Goal: Information Seeking & Learning: Learn about a topic

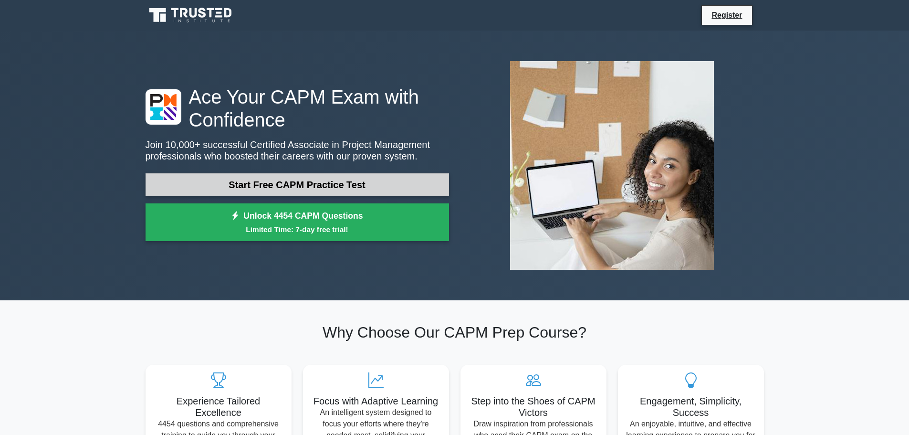
drag, startPoint x: 0, startPoint y: 0, endPoint x: 345, endPoint y: 181, distance: 389.7
click at [345, 181] on link "Start Free CAPM Practice Test" at bounding box center [297, 184] width 303 height 23
click at [215, 175] on link "Start Free CAPM Practice Test" at bounding box center [297, 184] width 303 height 23
click at [320, 179] on link "Start Free CAPM Practice Test" at bounding box center [297, 184] width 303 height 23
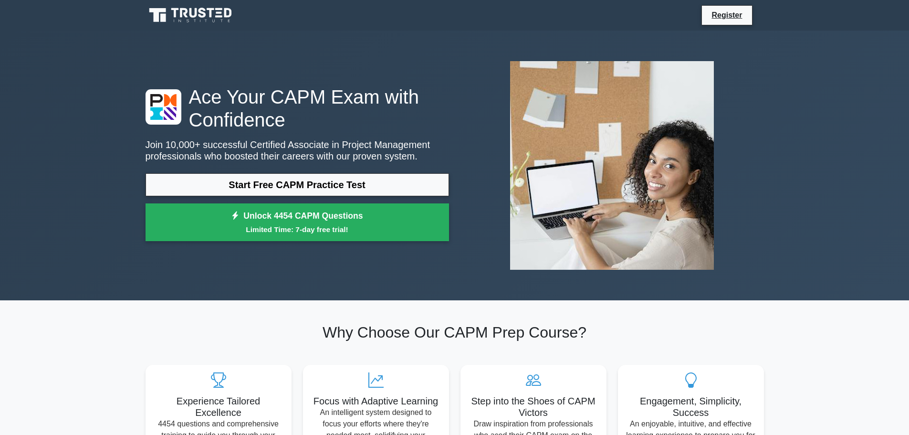
click at [331, 171] on div "Ace Your CAPM Exam with Confidence Join 10,000+ successful Certified Associate …" at bounding box center [297, 165] width 315 height 161
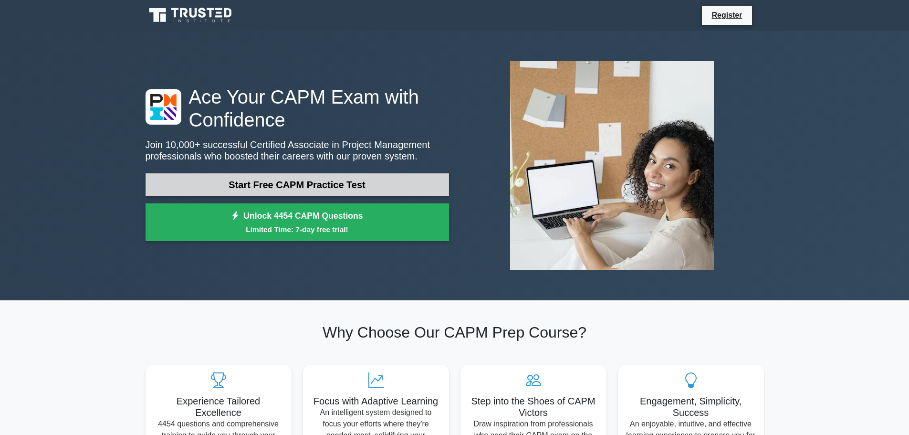
click at [328, 181] on link "Start Free CAPM Practice Test" at bounding box center [297, 184] width 303 height 23
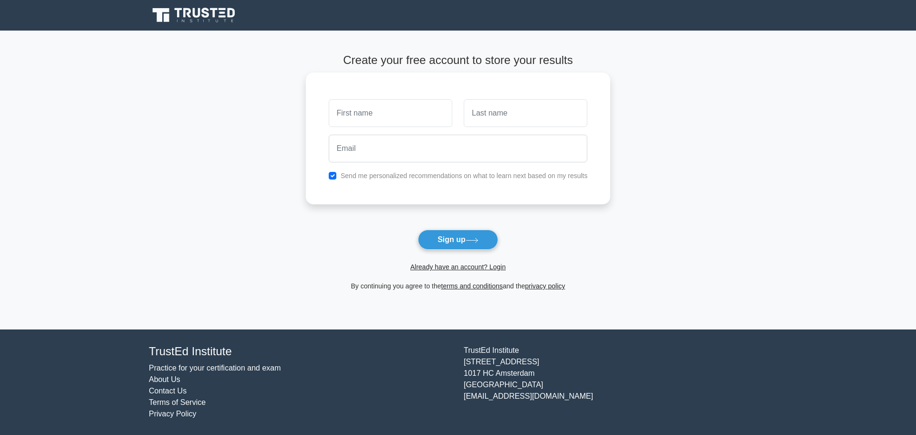
click at [390, 103] on input "text" at bounding box center [391, 113] width 124 height 28
click at [247, 113] on main "Create your free account to store your results Send me personalized recommendat…" at bounding box center [458, 180] width 916 height 299
click at [457, 242] on button "Sign up" at bounding box center [458, 239] width 80 height 20
click at [441, 266] on link "Already have an account? Login" at bounding box center [457, 267] width 95 height 8
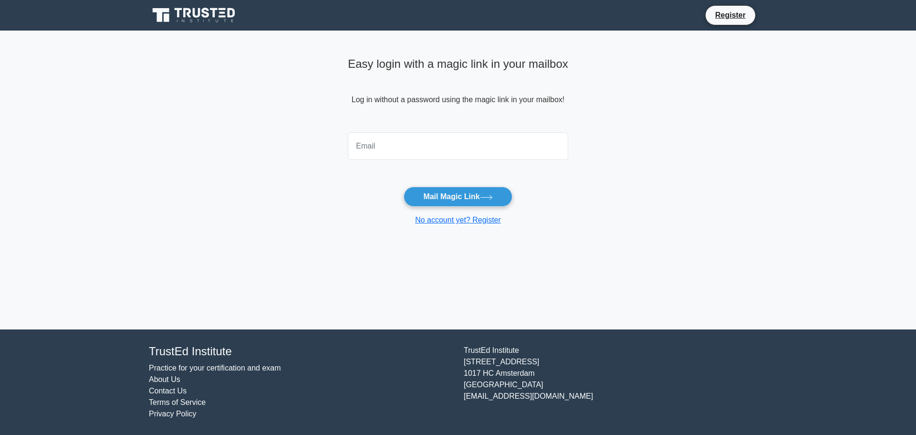
click at [412, 138] on input "email" at bounding box center [458, 146] width 220 height 28
type input "deyvison.alves96@gmail.com"
click at [431, 204] on button "Mail Magic Link" at bounding box center [458, 197] width 108 height 20
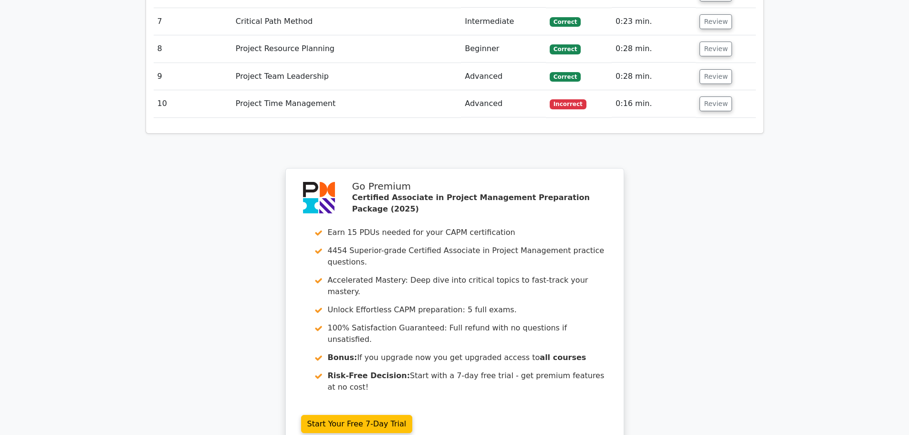
scroll to position [1749, 0]
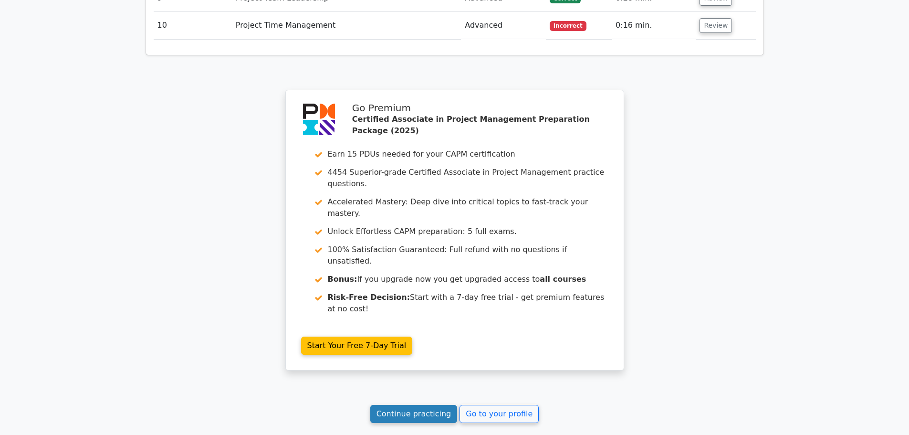
click at [441, 405] on link "Continue practicing" at bounding box center [413, 414] width 87 height 18
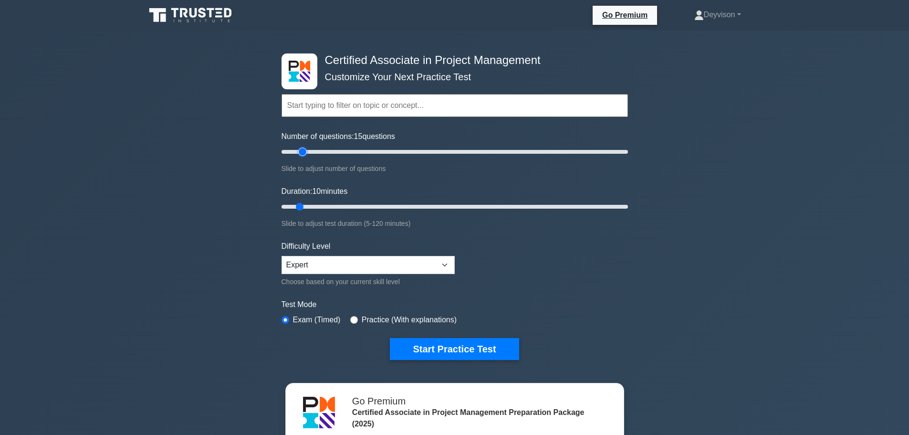
drag, startPoint x: 293, startPoint y: 155, endPoint x: 300, endPoint y: 155, distance: 6.7
click at [300, 155] on input "Number of questions: 15 questions" at bounding box center [454, 151] width 346 height 11
type input "15"
click at [301, 154] on input "Number of questions: 15 questions" at bounding box center [454, 151] width 346 height 11
click at [302, 205] on input "Duration: 10 minutes" at bounding box center [454, 206] width 346 height 11
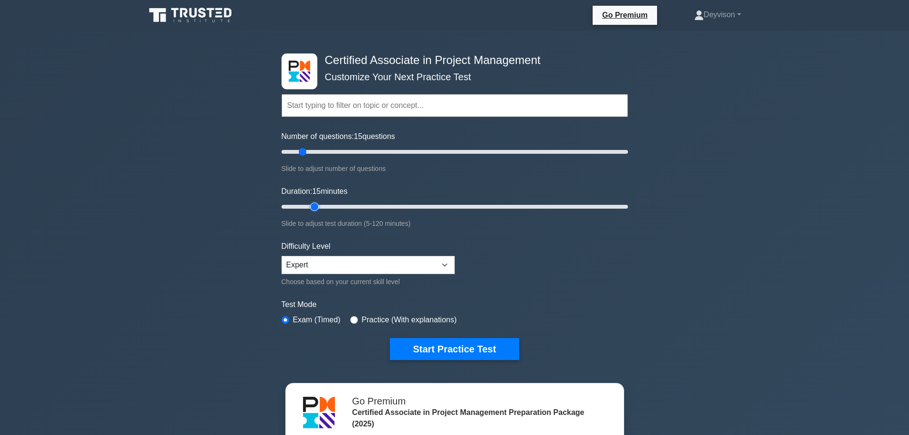
drag, startPoint x: 302, startPoint y: 205, endPoint x: 308, endPoint y: 205, distance: 6.7
type input "15"
click at [308, 205] on input "Duration: 15 minutes" at bounding box center [454, 206] width 346 height 11
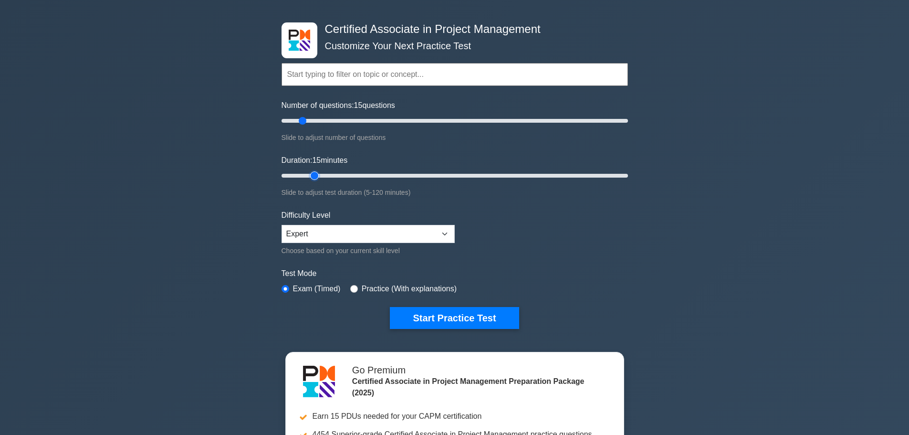
scroll to position [48, 0]
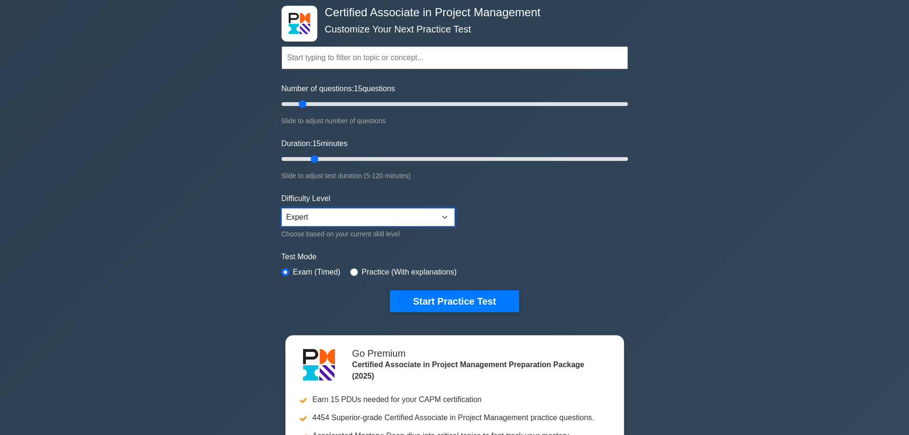
click at [322, 216] on select "Beginner Intermediate Expert" at bounding box center [367, 217] width 173 height 18
click at [335, 216] on select "Beginner Intermediate Expert" at bounding box center [367, 217] width 173 height 18
click at [281, 208] on select "Beginner Intermediate Expert" at bounding box center [367, 217] width 173 height 18
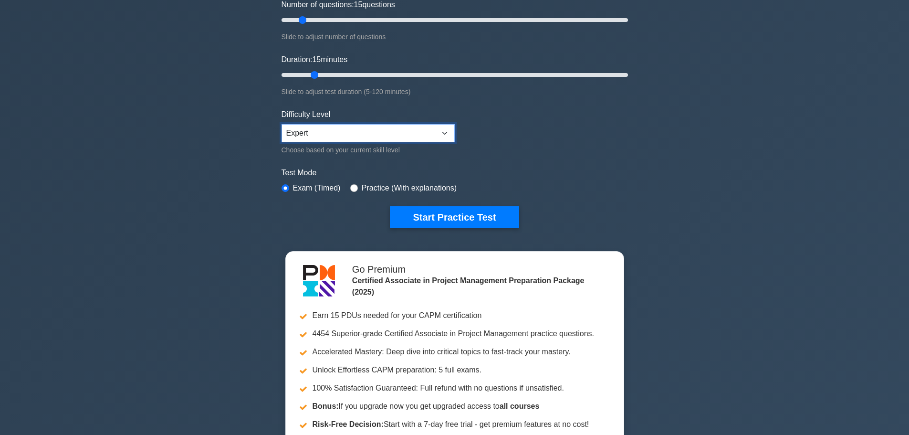
scroll to position [143, 0]
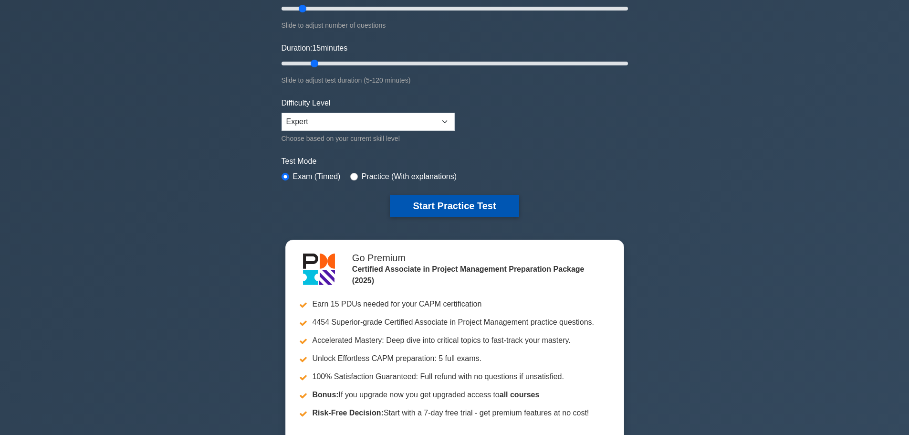
click at [426, 202] on button "Start Practice Test" at bounding box center [454, 206] width 129 height 22
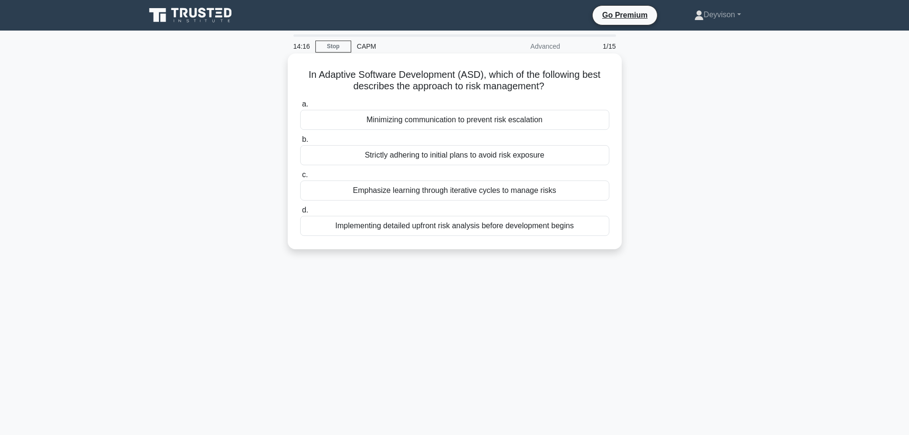
click at [330, 233] on div "Implementing detailed upfront risk analysis before development begins" at bounding box center [454, 226] width 309 height 20
click at [300, 213] on input "d. Implementing detailed upfront risk analysis before development begins" at bounding box center [300, 210] width 0 height 6
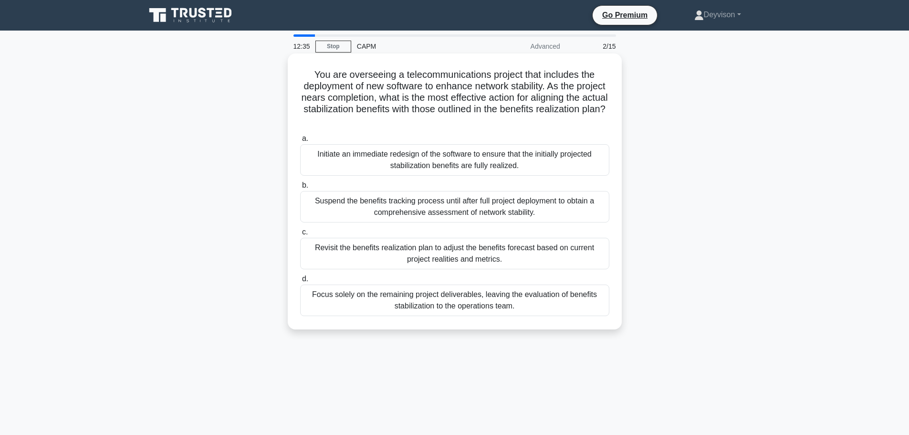
click at [374, 211] on div "Suspend the benefits tracking process until after full project deployment to ob…" at bounding box center [454, 206] width 309 height 31
click at [300, 188] on input "b. Suspend the benefits tracking process until after full project deployment to…" at bounding box center [300, 185] width 0 height 6
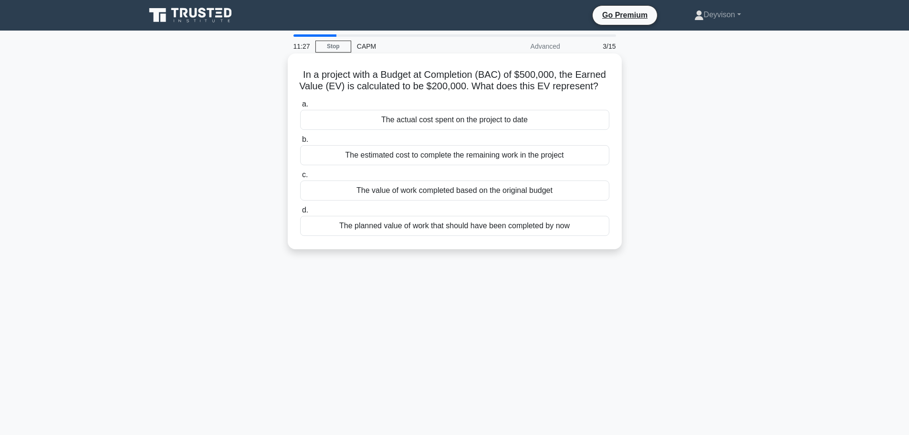
click at [392, 236] on div "The planned value of work that should have been completed by now" at bounding box center [454, 226] width 309 height 20
click at [300, 213] on input "d. The planned value of work that should have been completed by now" at bounding box center [300, 210] width 0 height 6
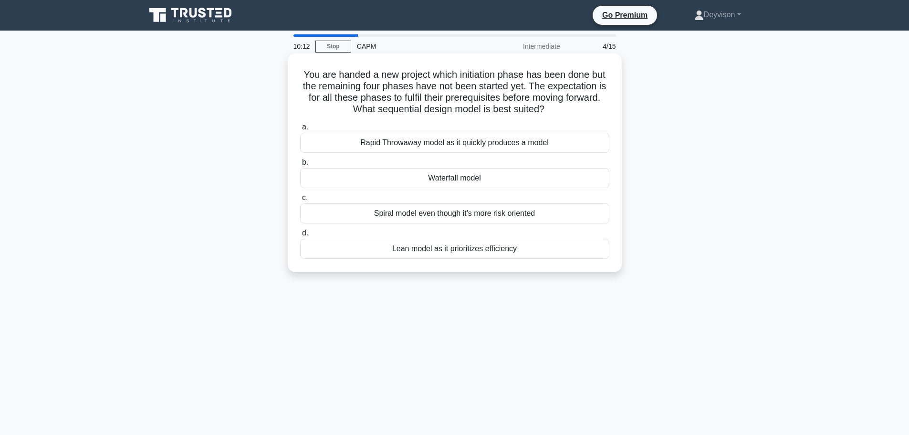
click at [410, 177] on div "Waterfall model" at bounding box center [454, 178] width 309 height 20
click at [300, 166] on input "b. Waterfall model" at bounding box center [300, 162] width 0 height 6
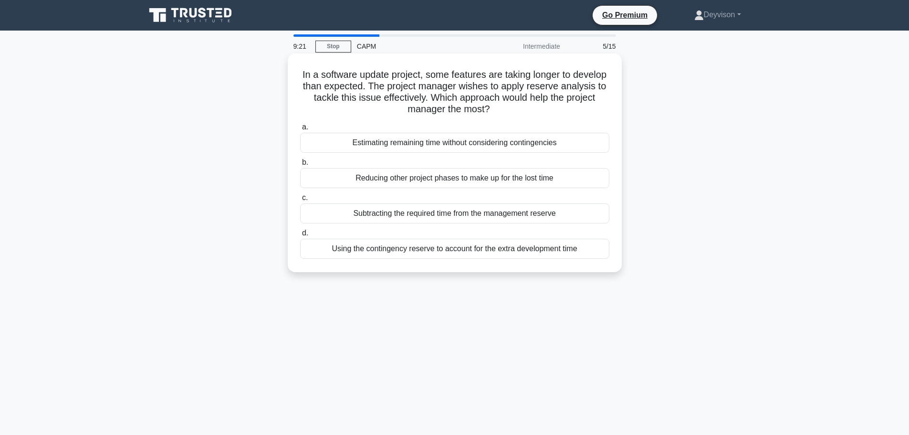
click at [469, 142] on div "Estimating remaining time without considering contingencies" at bounding box center [454, 143] width 309 height 20
click at [300, 130] on input "a. Estimating remaining time without considering contingencies" at bounding box center [300, 127] width 0 height 6
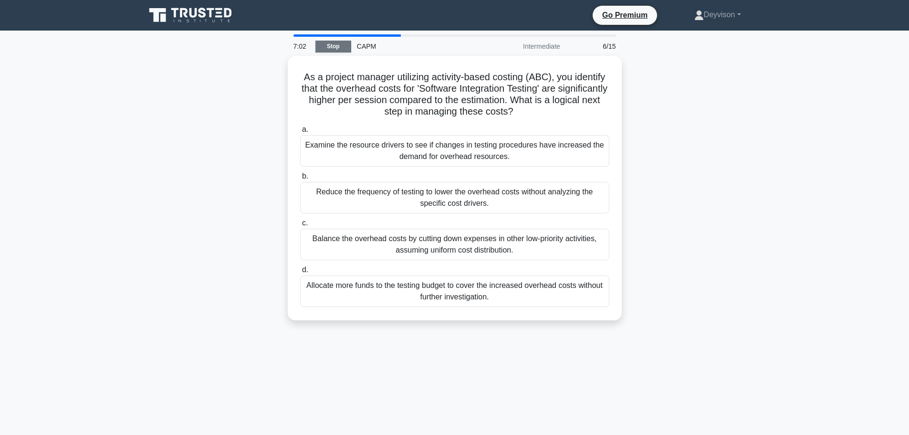
click at [333, 48] on link "Stop" at bounding box center [333, 47] width 36 height 12
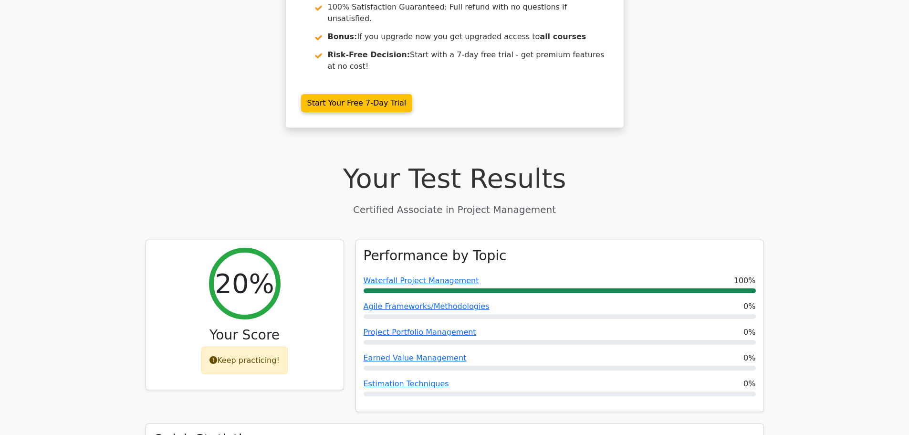
scroll to position [334, 0]
